Goal: Task Accomplishment & Management: Manage account settings

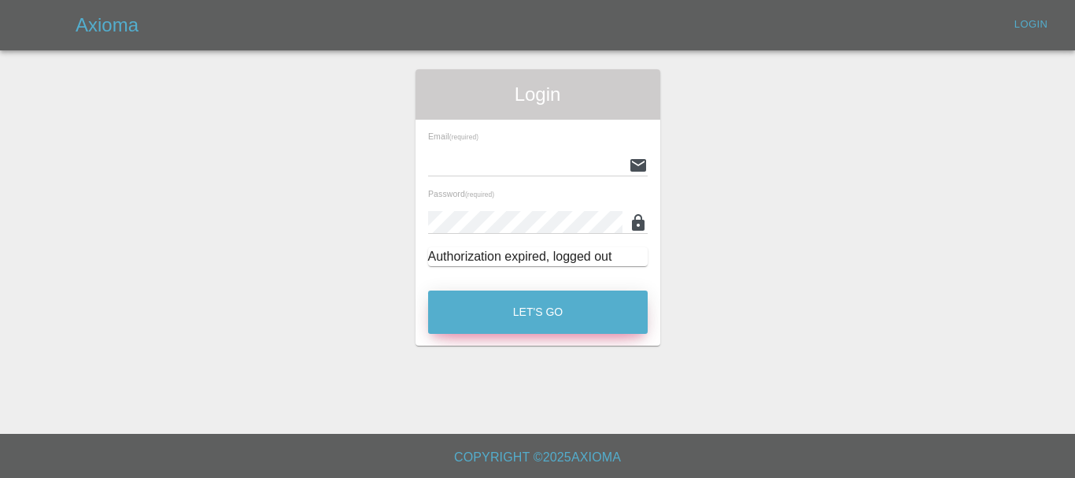
type input "[EMAIL_ADDRESS][DOMAIN_NAME]"
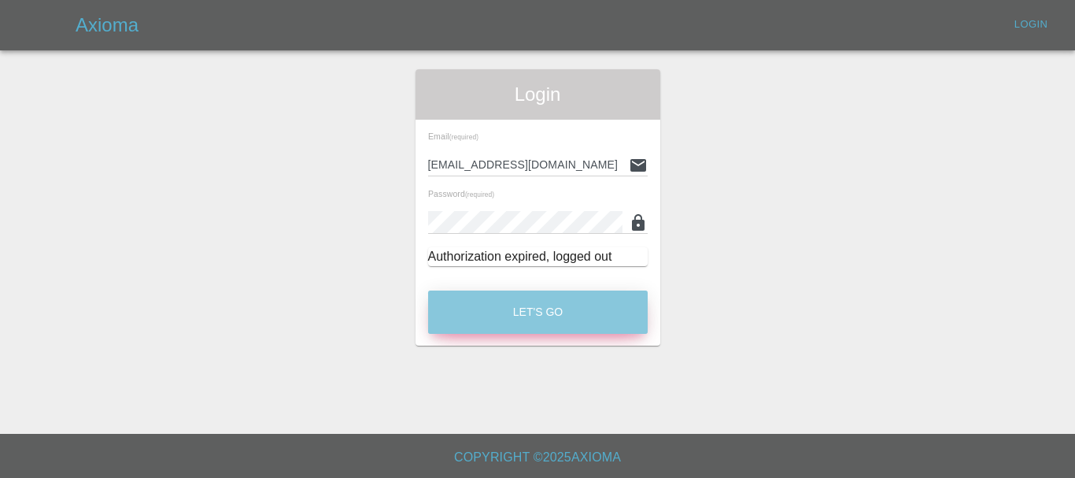
click at [569, 322] on button "Let's Go" at bounding box center [537, 311] width 219 height 43
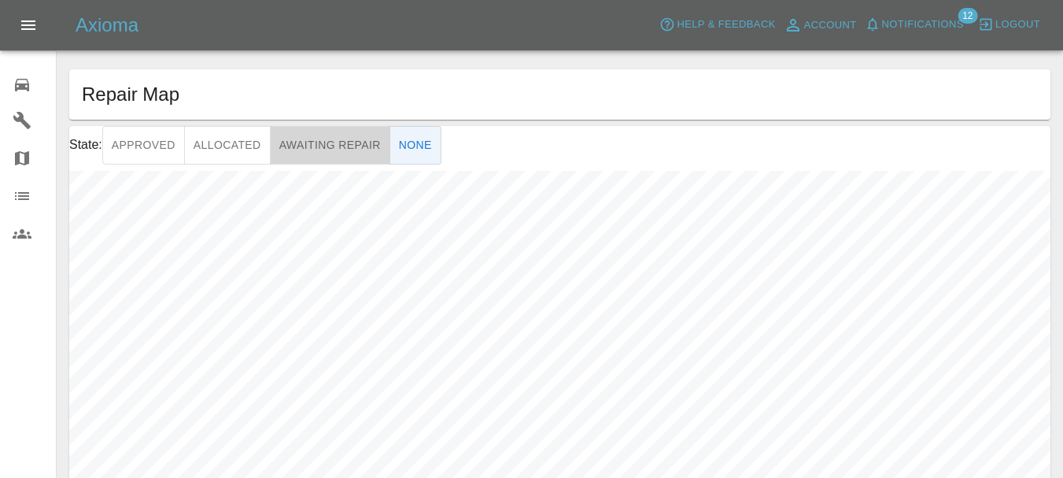
click at [331, 150] on button "Awaiting Repair" at bounding box center [330, 145] width 120 height 39
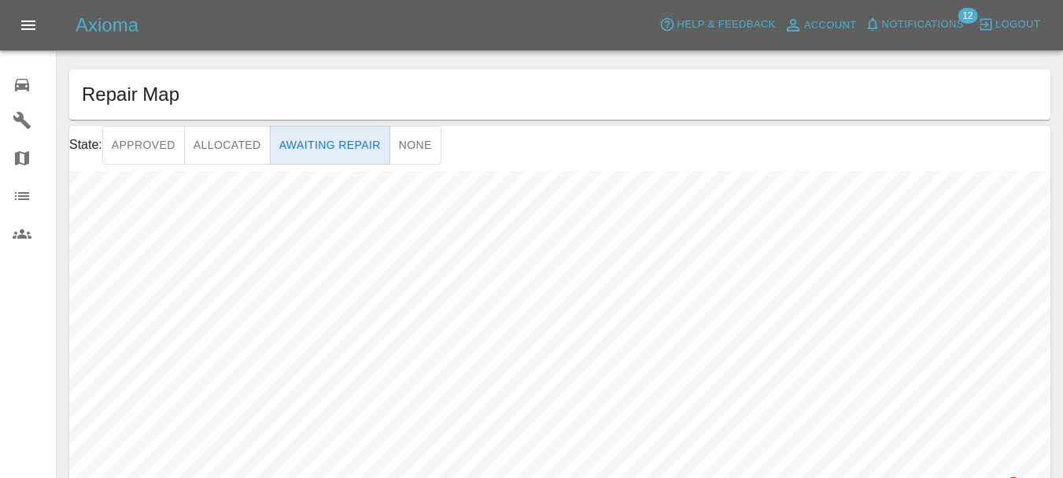
click at [330, 148] on button "Awaiting Repair" at bounding box center [330, 145] width 120 height 39
click at [31, 79] on icon at bounding box center [22, 85] width 19 height 19
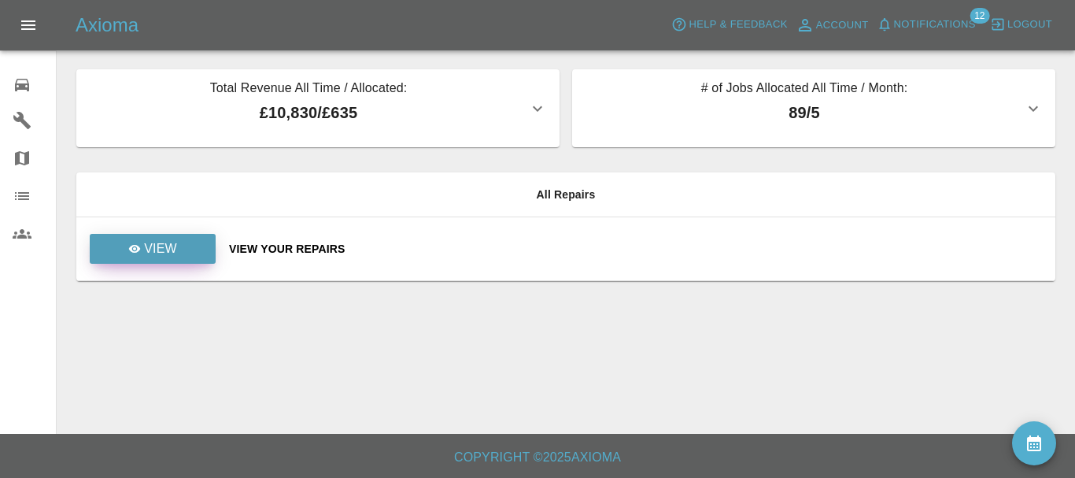
click at [194, 242] on link "View" at bounding box center [153, 249] width 126 height 30
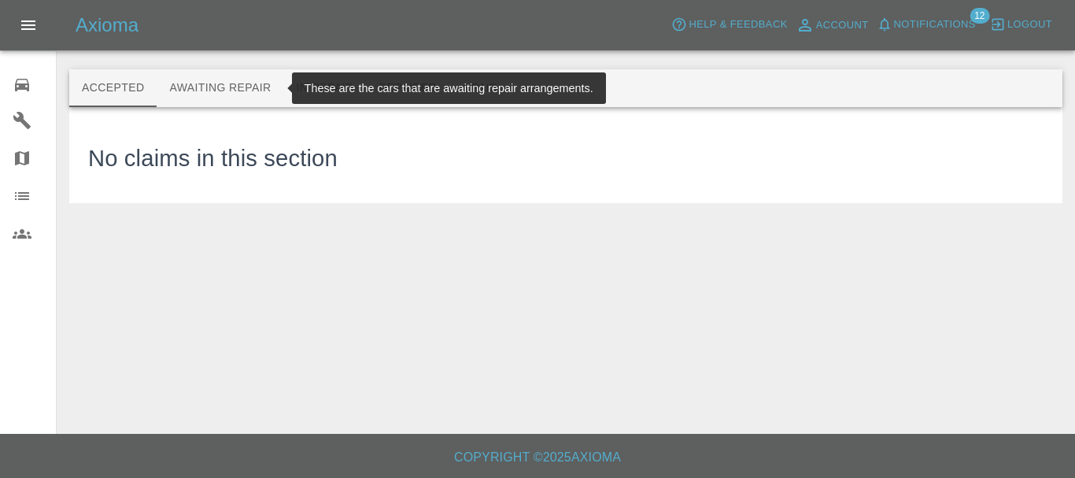
click at [220, 85] on button "Awaiting Repair" at bounding box center [220, 88] width 127 height 38
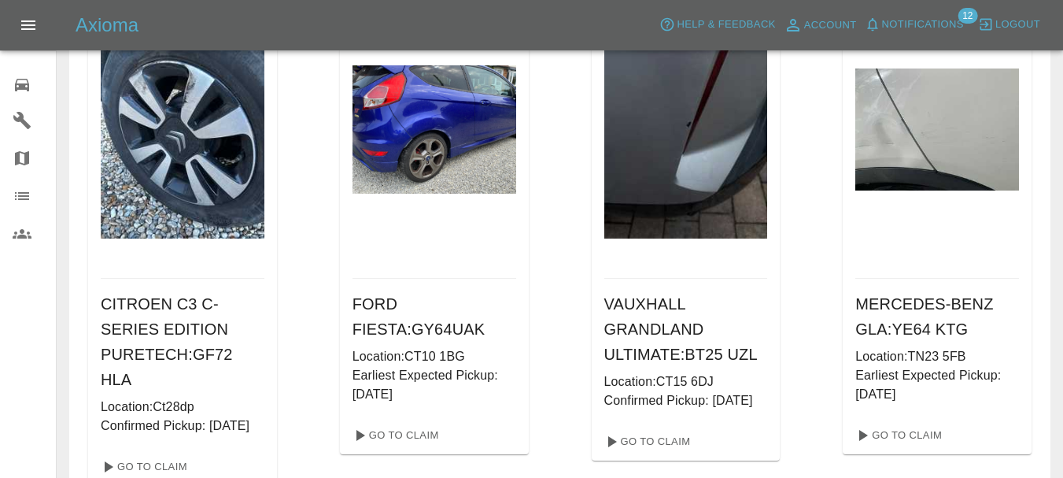
scroll to position [157, 0]
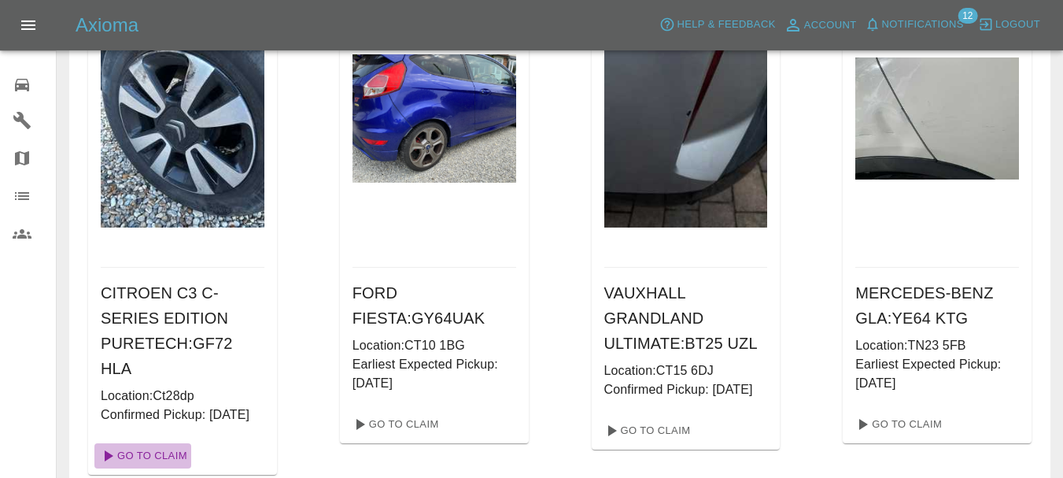
click at [159, 468] on link "Go To Claim" at bounding box center [142, 455] width 97 height 25
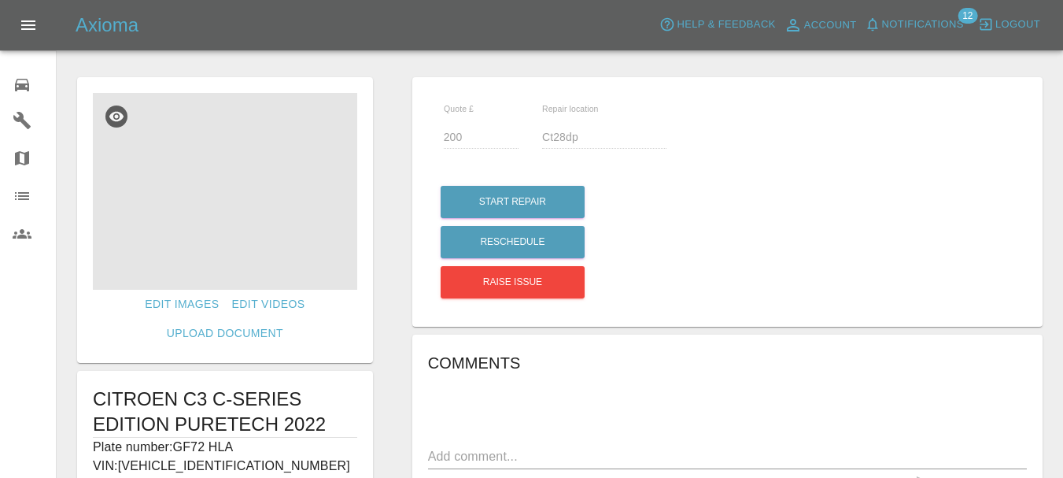
click at [252, 211] on img at bounding box center [225, 191] width 264 height 197
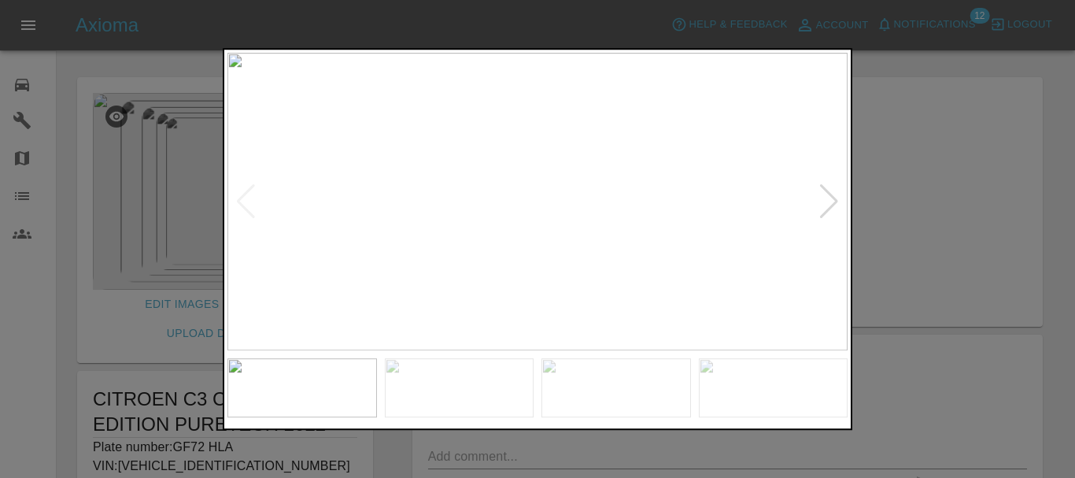
click at [831, 199] on div at bounding box center [828, 201] width 21 height 35
click at [831, 199] on img at bounding box center [537, 202] width 620 height 298
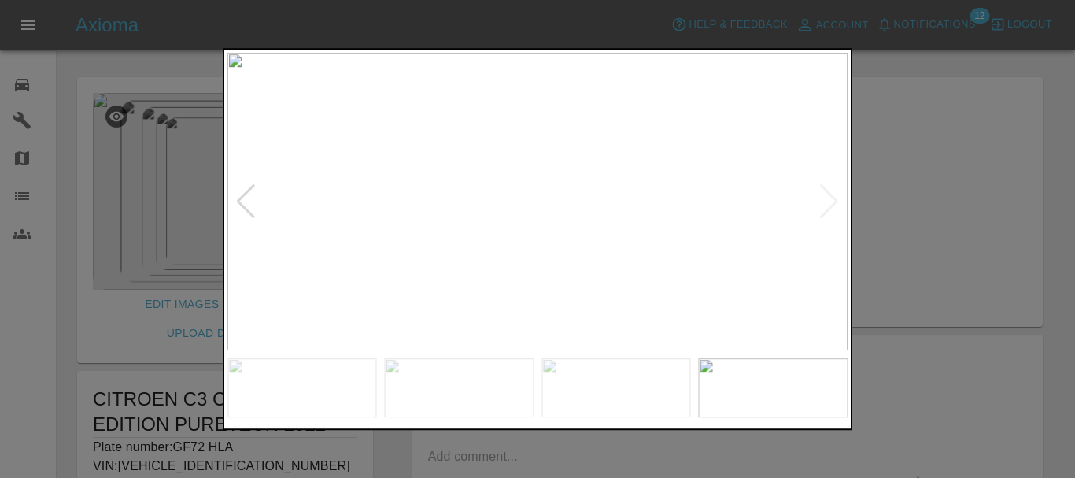
click at [831, 199] on img at bounding box center [537, 202] width 620 height 298
click at [244, 196] on div at bounding box center [245, 201] width 21 height 35
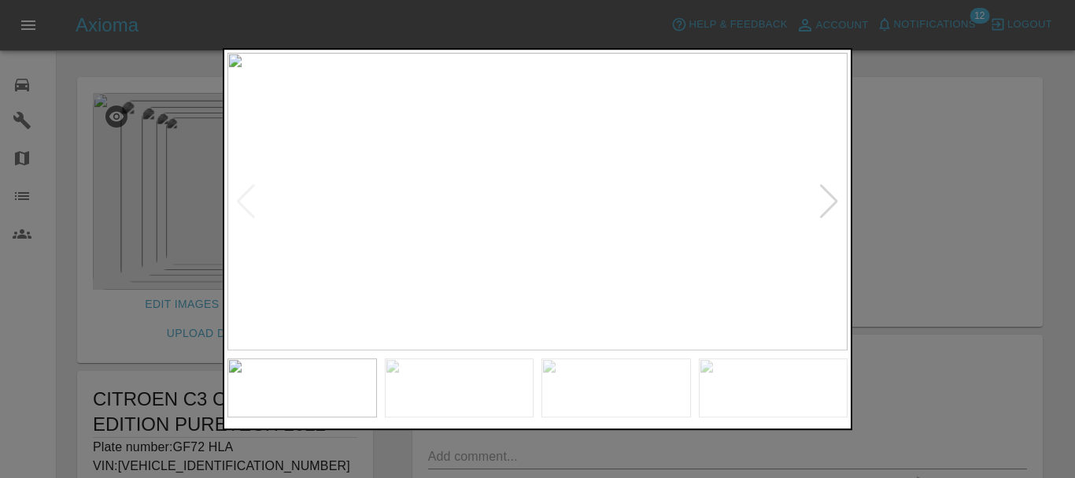
click at [244, 196] on img at bounding box center [537, 202] width 620 height 298
click at [76, 349] on div at bounding box center [537, 239] width 1075 height 478
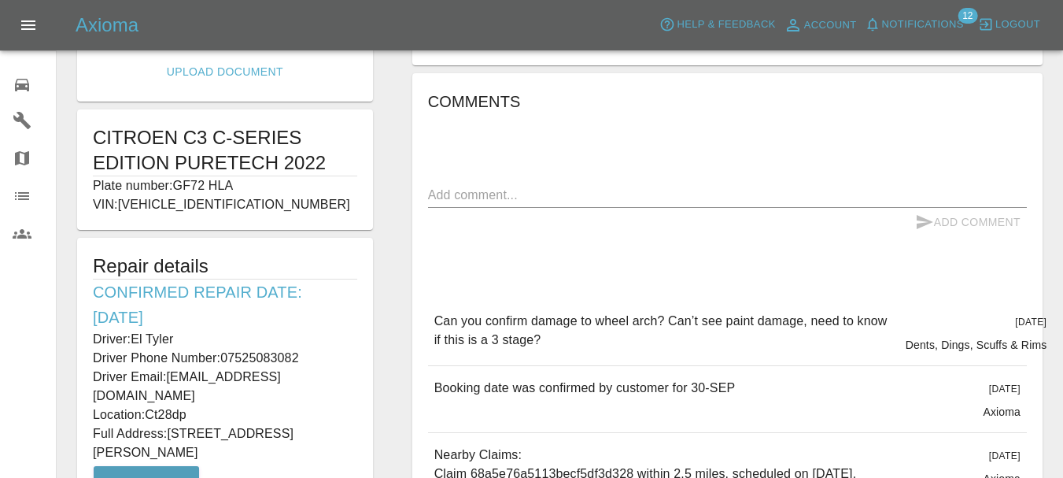
scroll to position [236, 0]
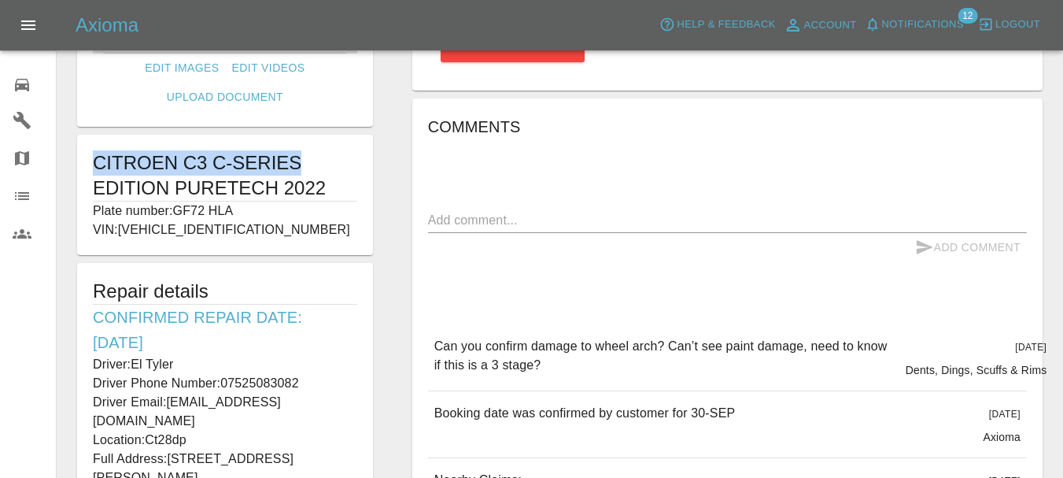
drag, startPoint x: 95, startPoint y: 158, endPoint x: 308, endPoint y: 149, distance: 212.6
click at [308, 149] on div "CITROEN C3 C-SERIES EDITION PURETECH 2022 Plate number: GF72 HLA VIN: VF7SXHMRV…" at bounding box center [225, 195] width 296 height 120
copy h1 "CITROEN C3 C-SERIES"
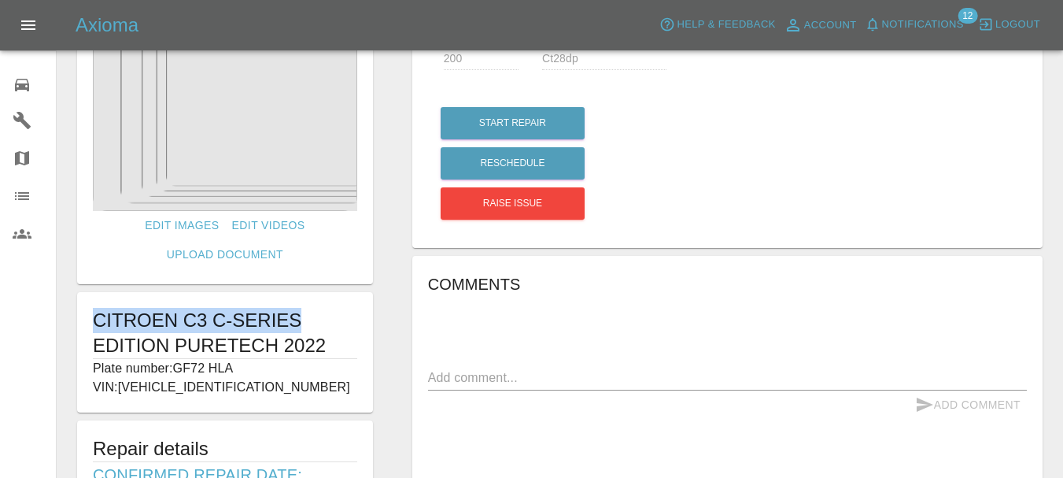
scroll to position [0, 0]
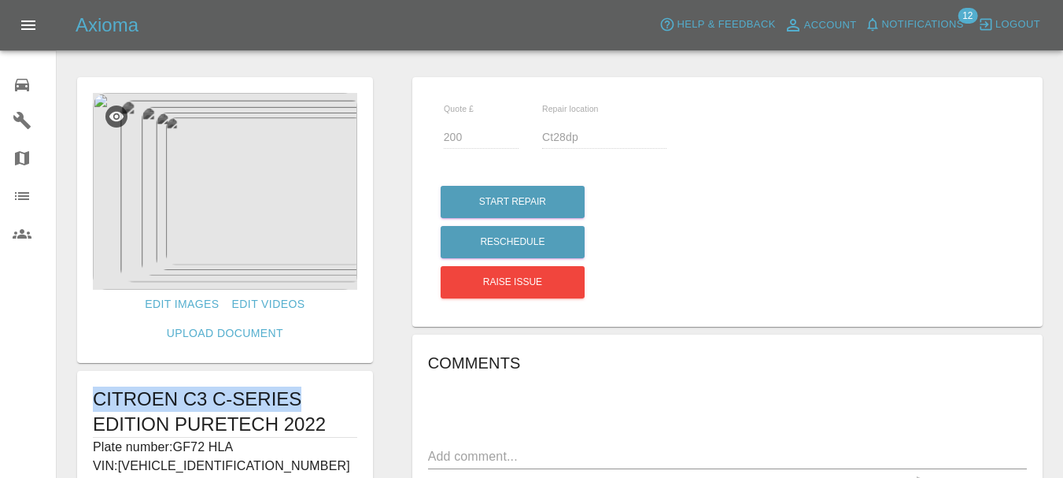
click at [283, 228] on img at bounding box center [225, 191] width 264 height 197
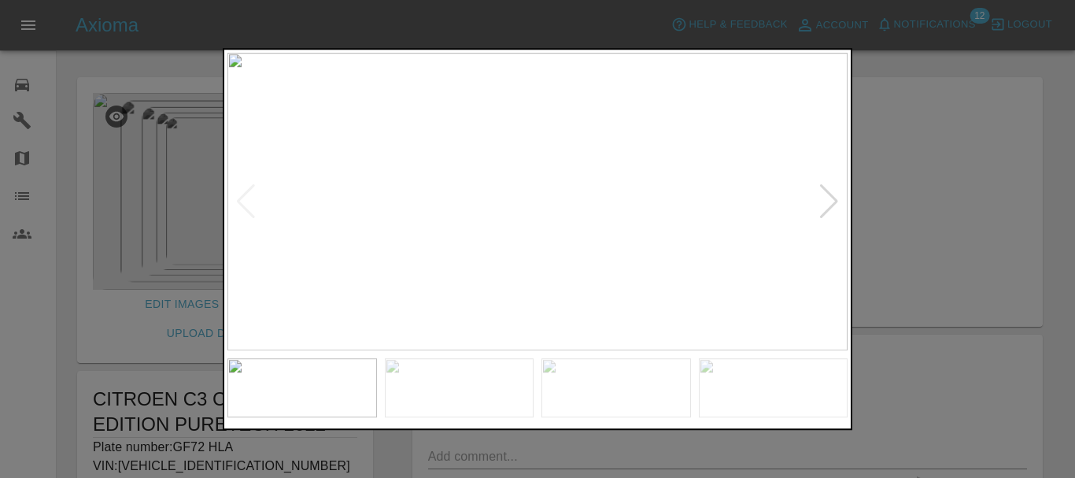
click at [828, 205] on div at bounding box center [828, 201] width 21 height 35
click at [828, 205] on img at bounding box center [537, 202] width 620 height 298
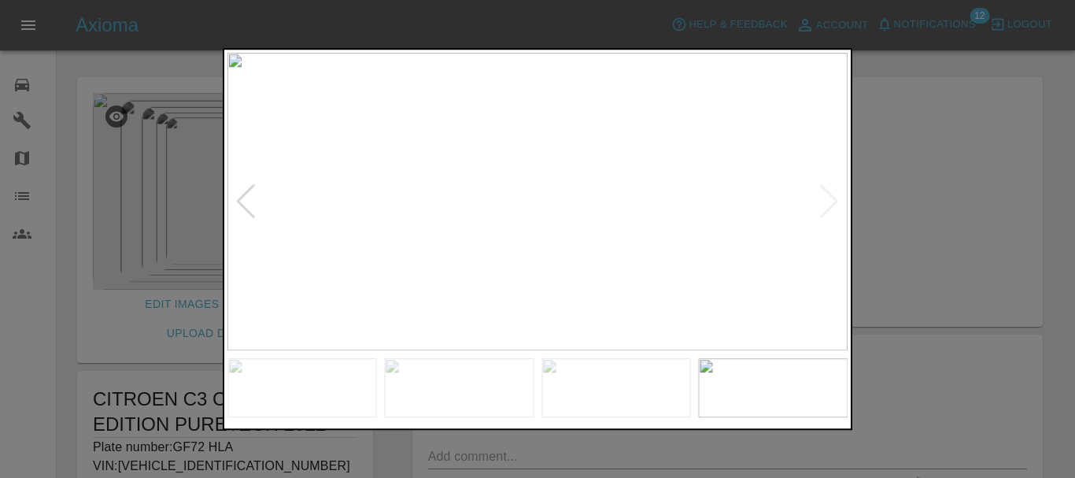
click at [245, 208] on div at bounding box center [245, 201] width 21 height 35
click at [245, 208] on img at bounding box center [537, 202] width 620 height 298
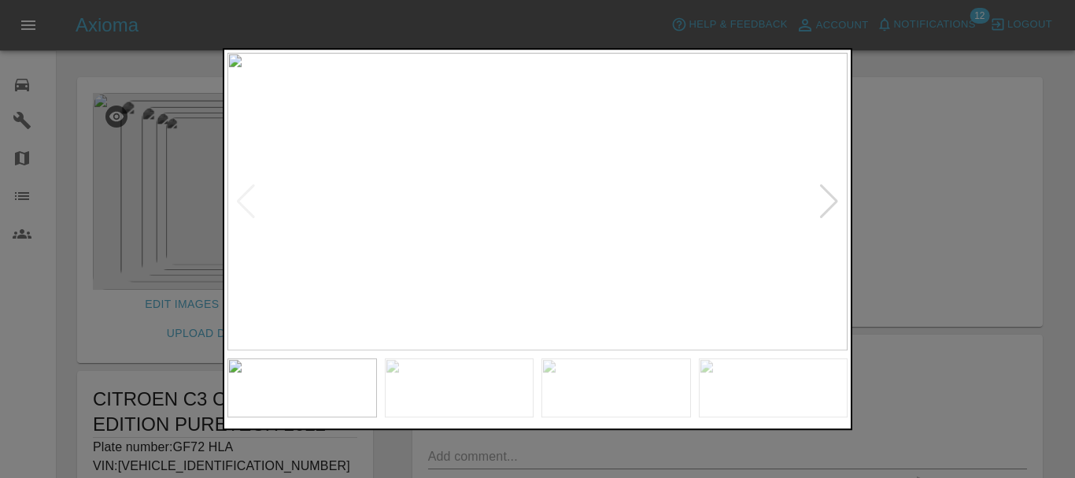
click at [79, 319] on div at bounding box center [537, 239] width 1075 height 478
